Goal: Task Accomplishment & Management: Manage account settings

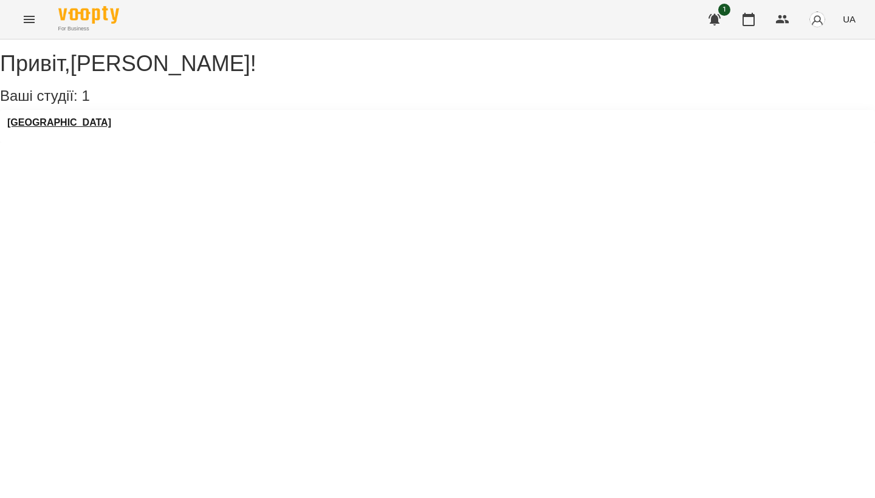
click at [85, 128] on h3 "[GEOGRAPHIC_DATA]" at bounding box center [59, 122] width 104 height 11
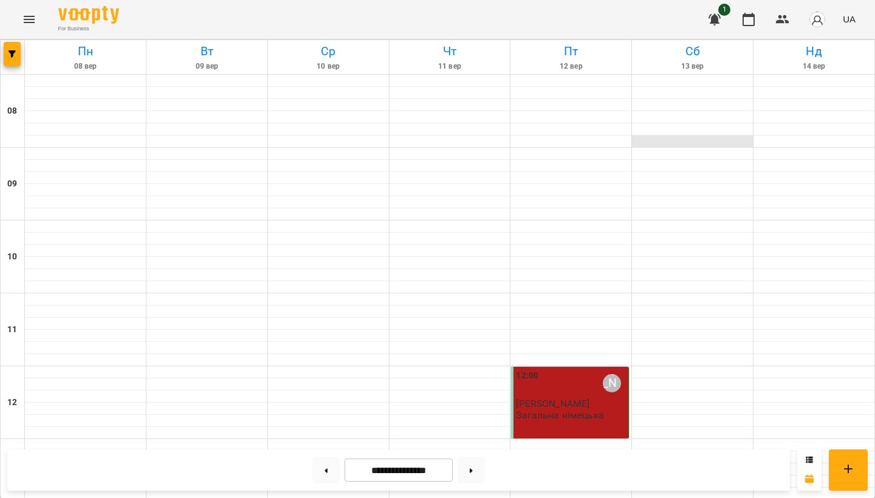
scroll to position [462, 0]
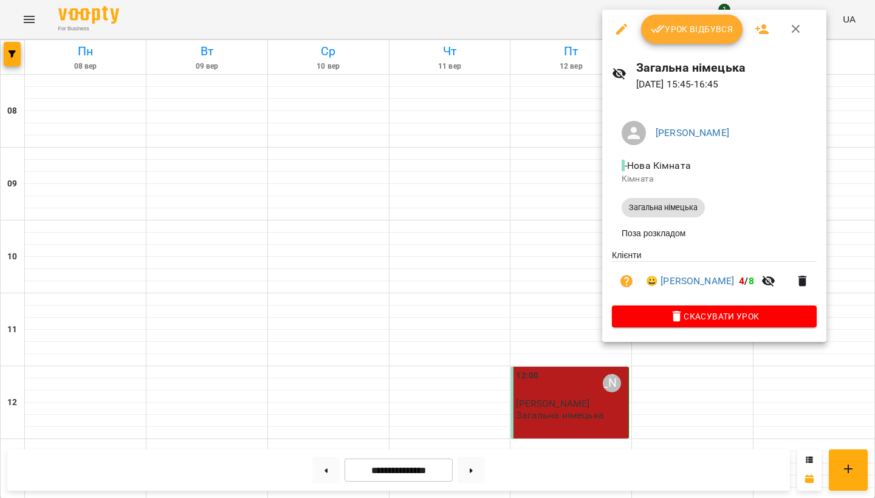
click at [692, 23] on span "Урок відбувся" at bounding box center [692, 29] width 83 height 15
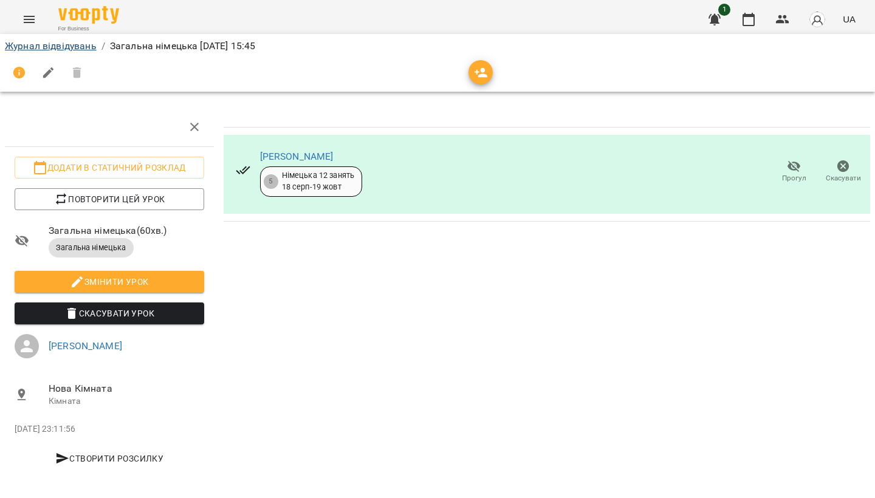
click at [24, 46] on link "Журнал відвідувань" at bounding box center [51, 46] width 92 height 12
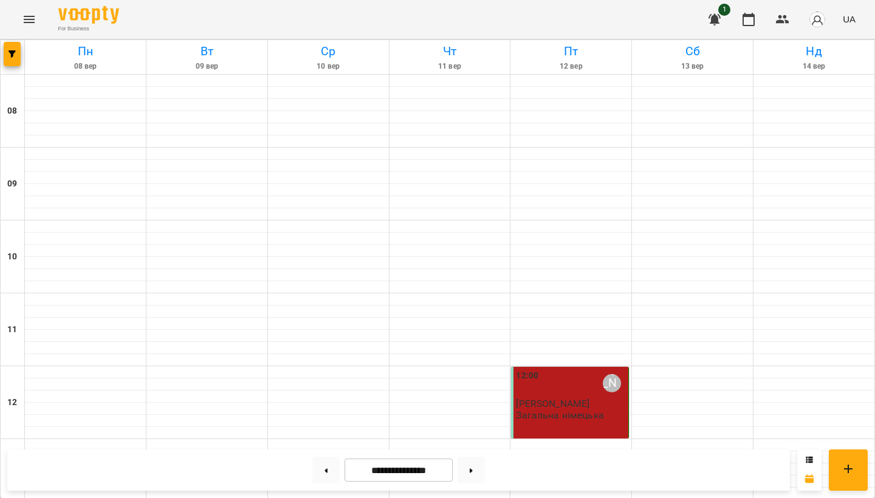
scroll to position [724, 0]
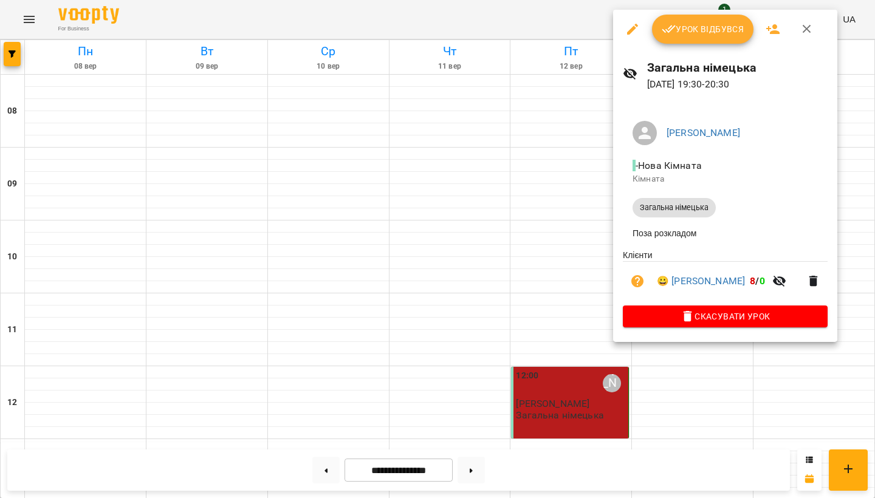
click at [684, 35] on span "Урок відбувся" at bounding box center [703, 29] width 83 height 15
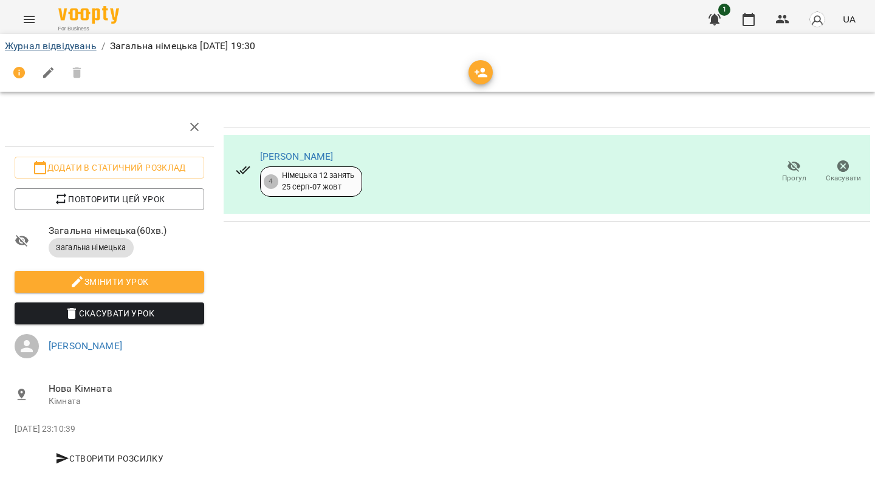
click at [84, 44] on link "Журнал відвідувань" at bounding box center [51, 46] width 92 height 12
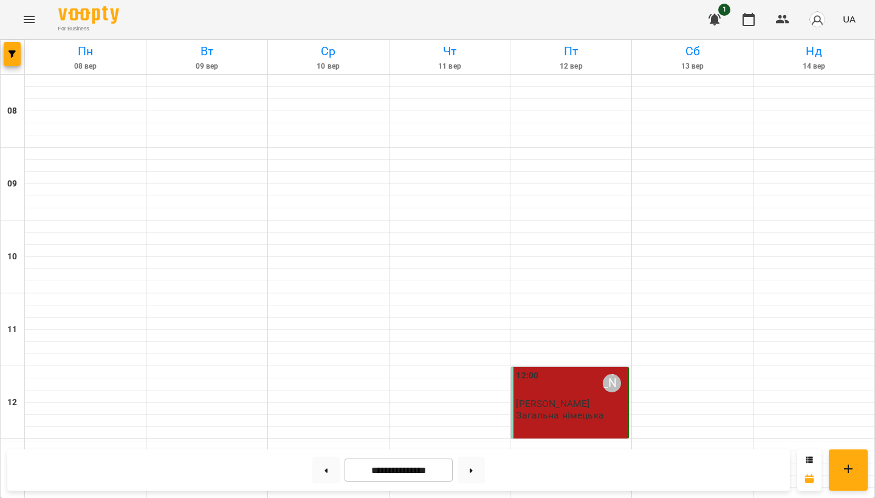
scroll to position [724, 0]
